Goal: Navigation & Orientation: Find specific page/section

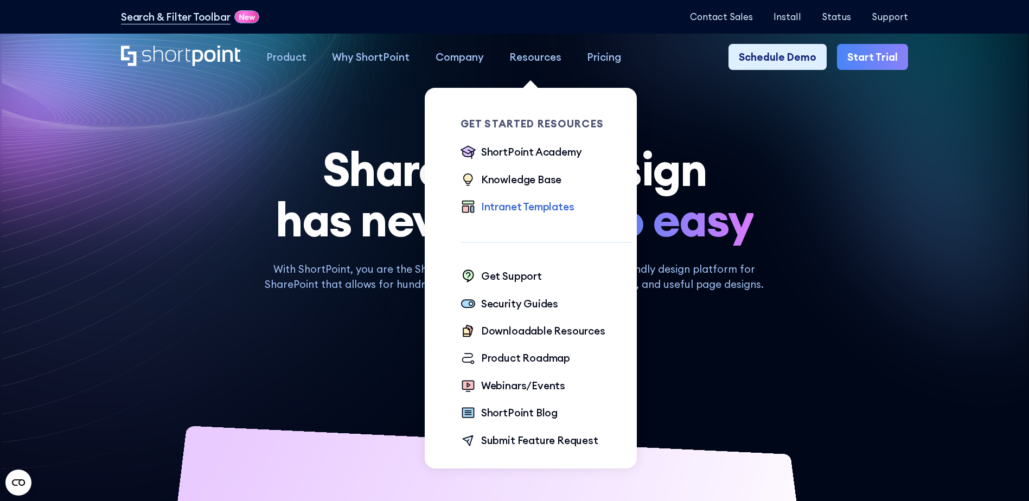
click at [553, 213] on div "Intranet Templates" at bounding box center [527, 206] width 93 height 15
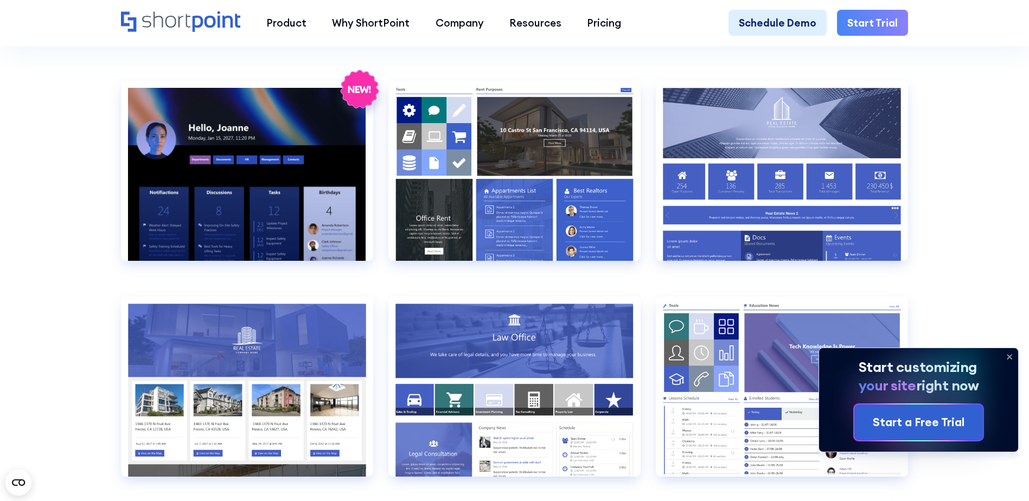
scroll to position [1193, 0]
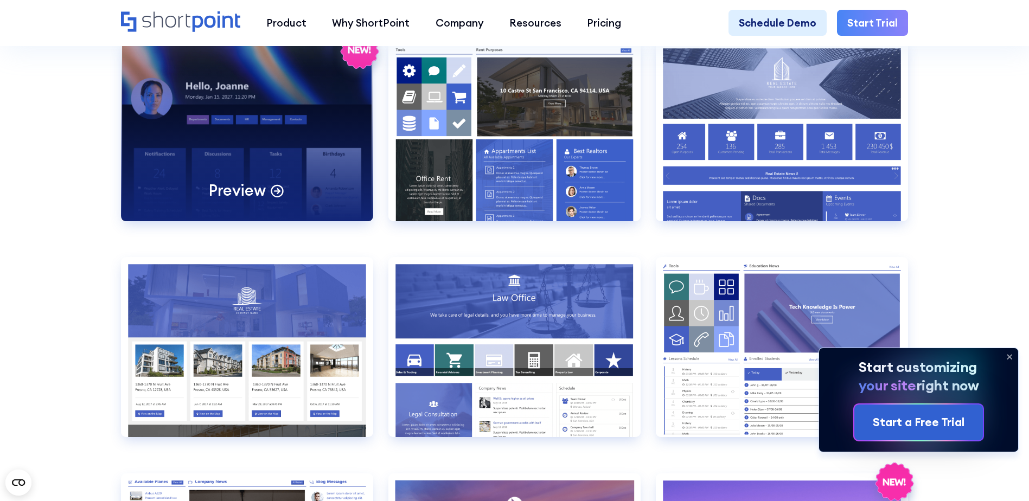
click at [260, 113] on div "Preview" at bounding box center [247, 131] width 252 height 180
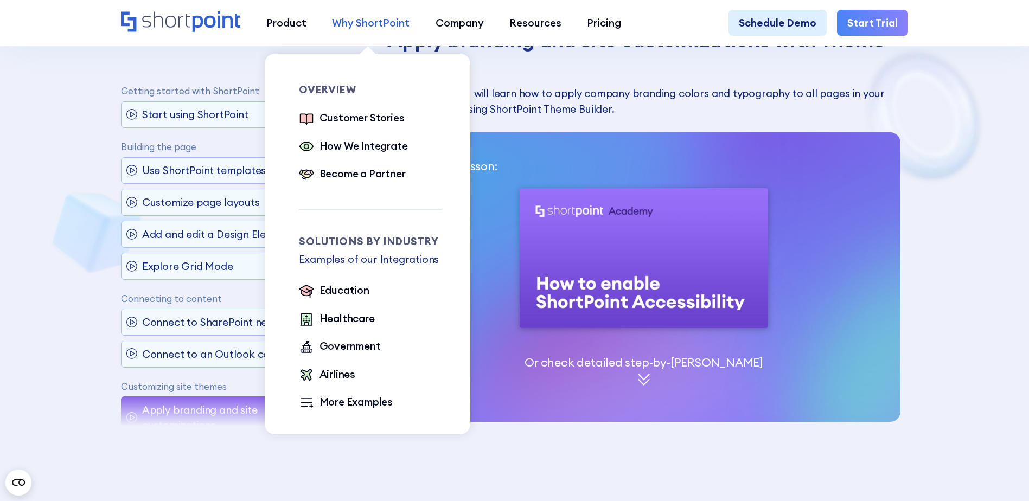
scroll to position [173, 0]
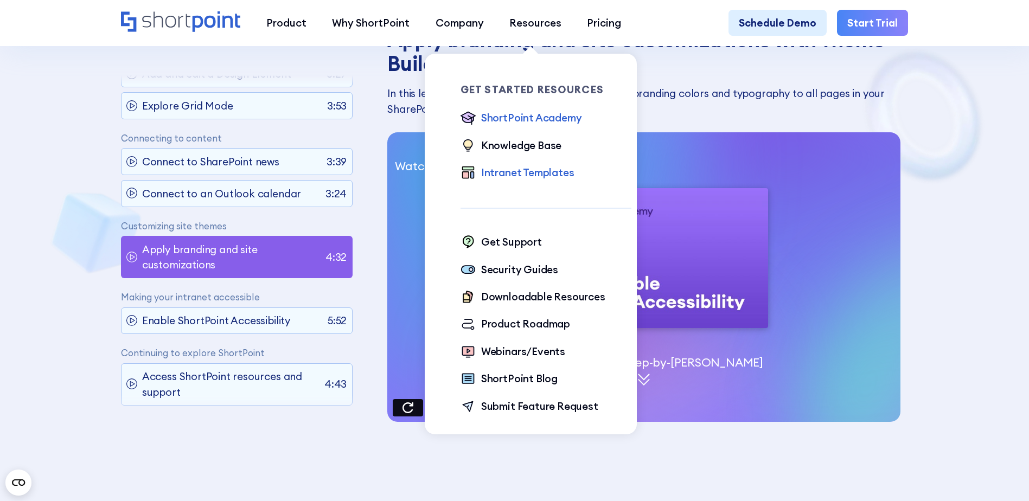
click at [525, 174] on div "Intranet Templates" at bounding box center [527, 172] width 93 height 15
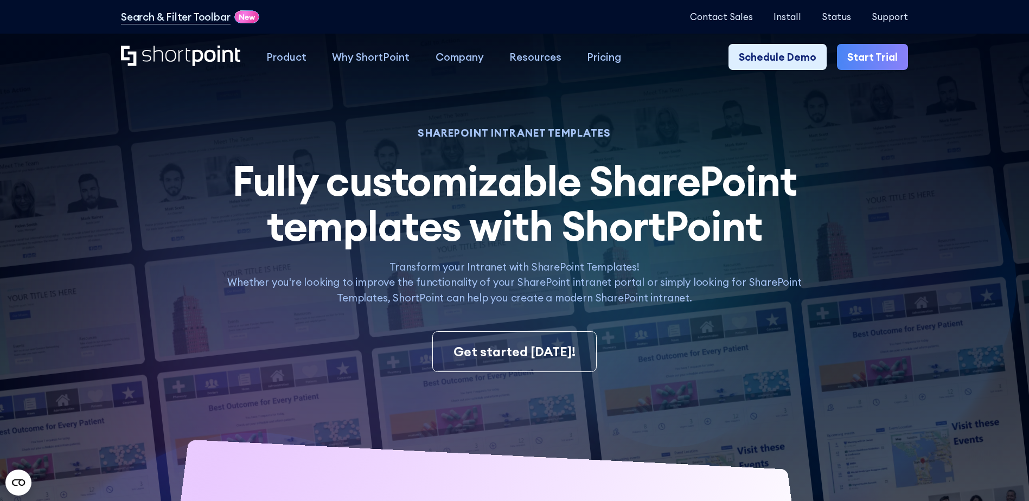
click at [772, 216] on h2 "Fully customizable SharePoint templates with ShortPoint SharePoint templates by…" at bounding box center [515, 203] width 602 height 91
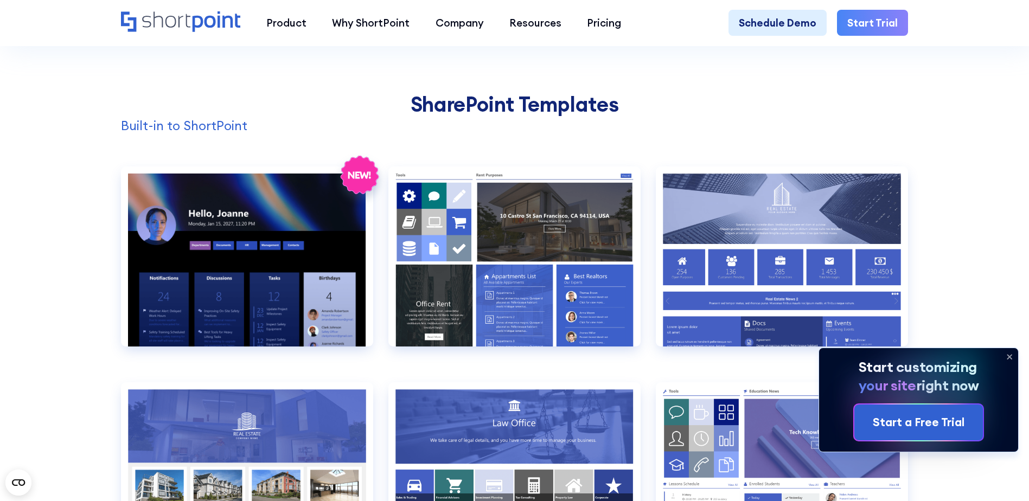
scroll to position [1193, 0]
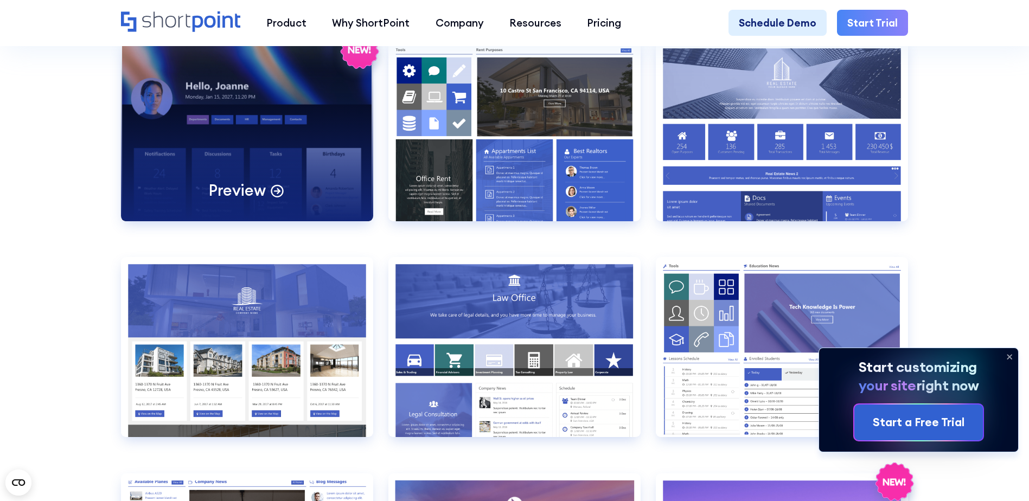
click at [278, 138] on div "Preview" at bounding box center [247, 131] width 252 height 180
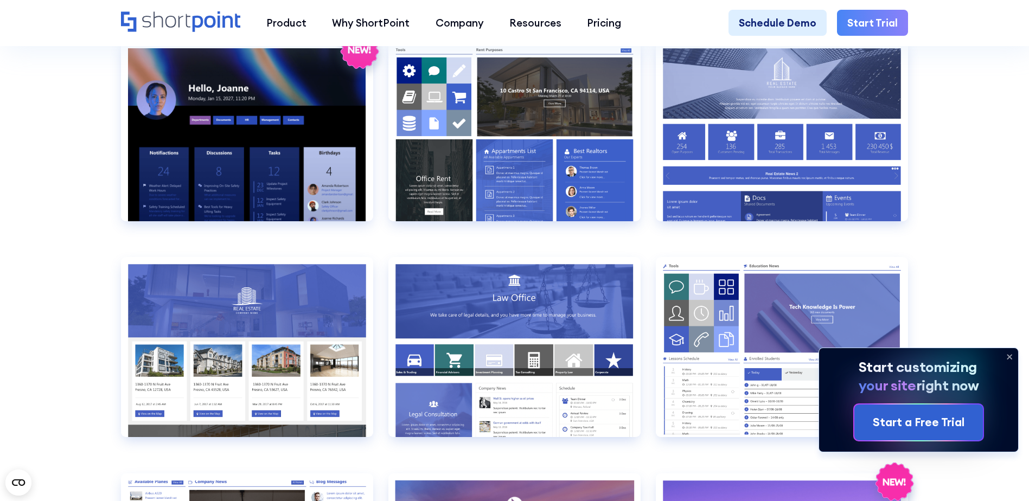
click at [1014, 357] on icon at bounding box center [1009, 356] width 17 height 17
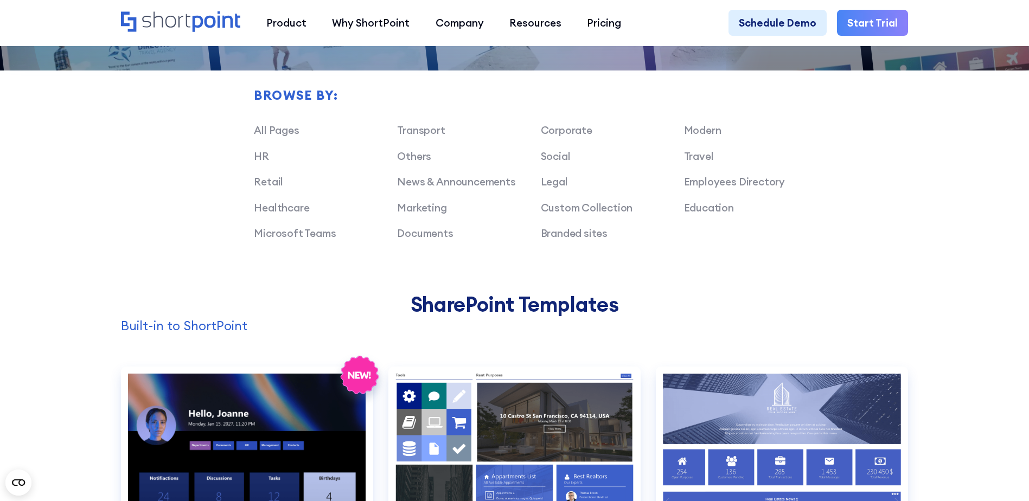
scroll to position [488, 0]
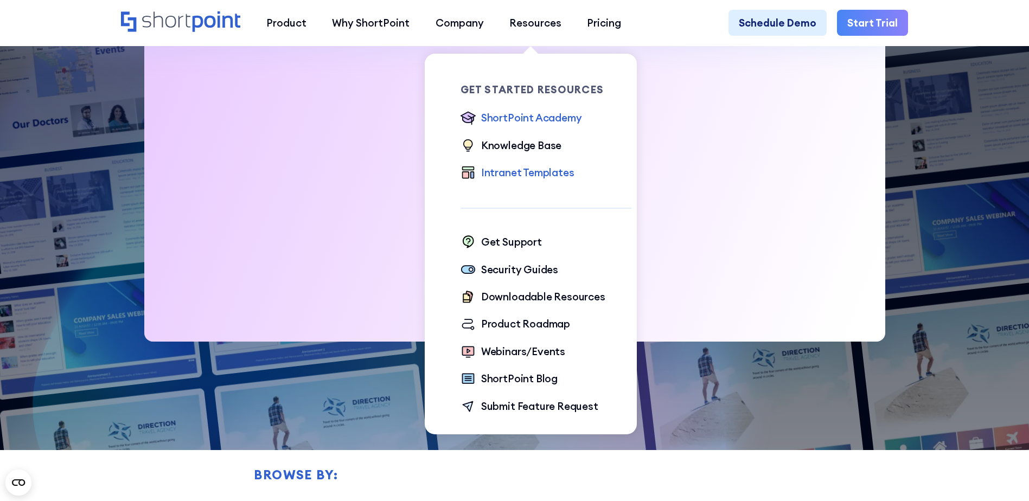
click at [555, 119] on div "ShortPoint Academy" at bounding box center [531, 117] width 101 height 15
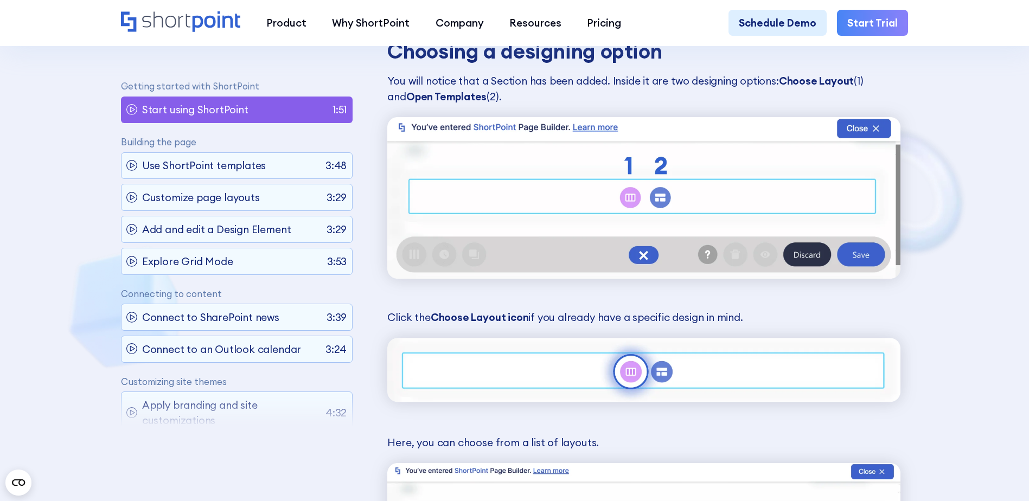
scroll to position [3038, 0]
